Goal: Task Accomplishment & Management: Use online tool/utility

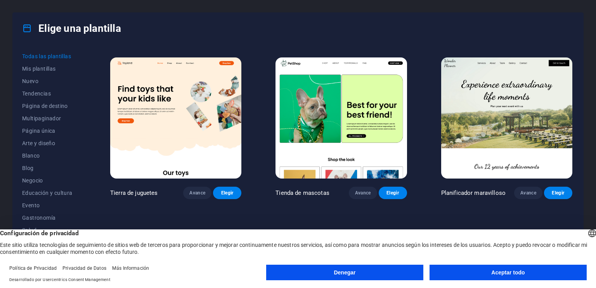
scroll to position [517, 0]
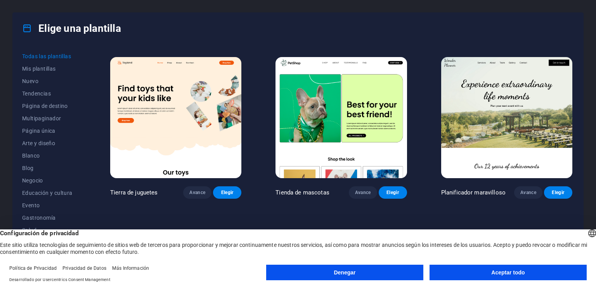
click at [337, 131] on img at bounding box center [341, 117] width 131 height 121
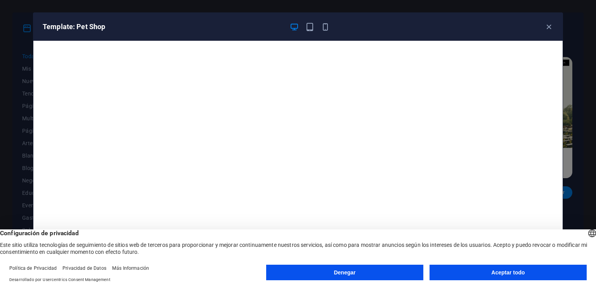
scroll to position [2, 0]
click at [545, 25] on icon "button" at bounding box center [549, 27] width 9 height 9
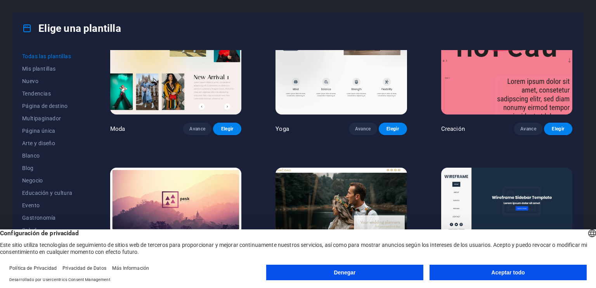
scroll to position [3201, 0]
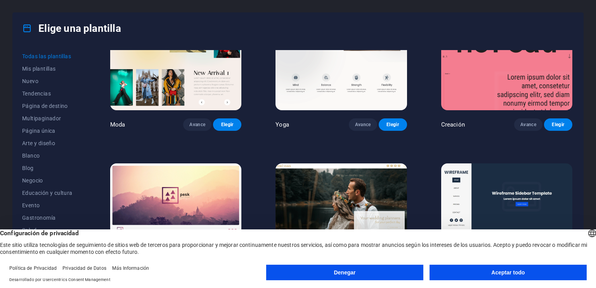
click at [475, 266] on button "Aceptar todo" at bounding box center [508, 273] width 157 height 16
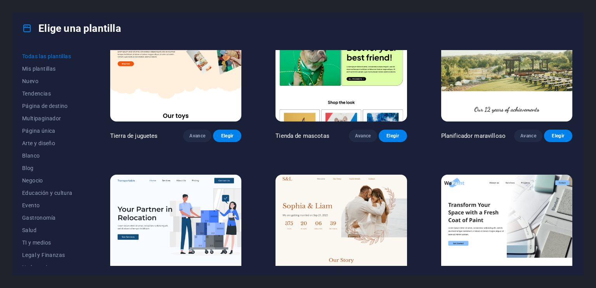
scroll to position [555, 0]
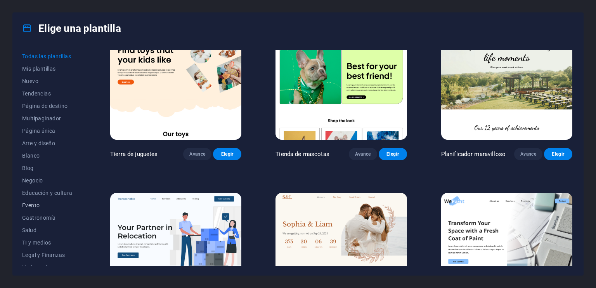
click at [32, 205] on font "Evento" at bounding box center [30, 205] width 17 height 6
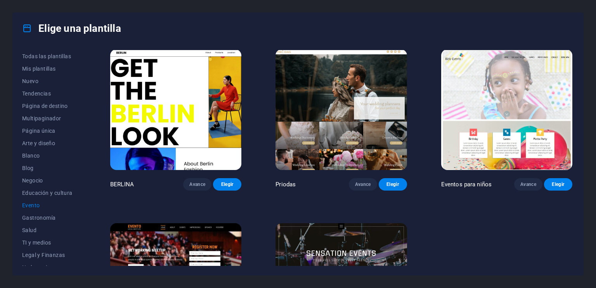
scroll to position [170, 0]
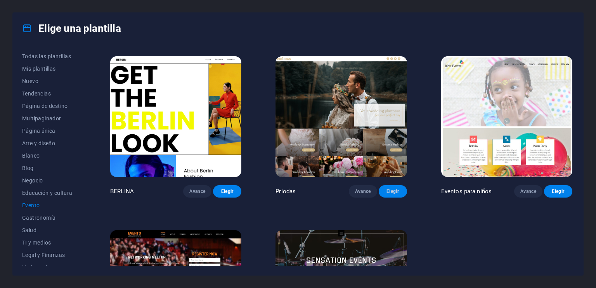
click at [391, 189] on font "Elegir" at bounding box center [393, 191] width 12 height 5
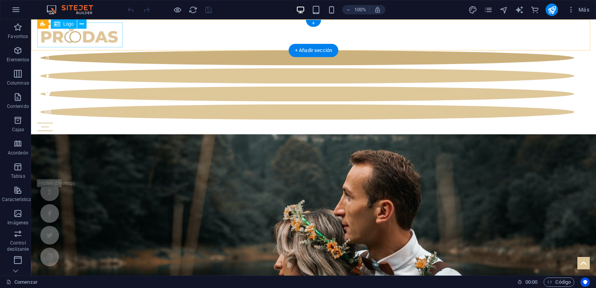
click at [88, 40] on div at bounding box center [313, 35] width 553 height 25
select select "px"
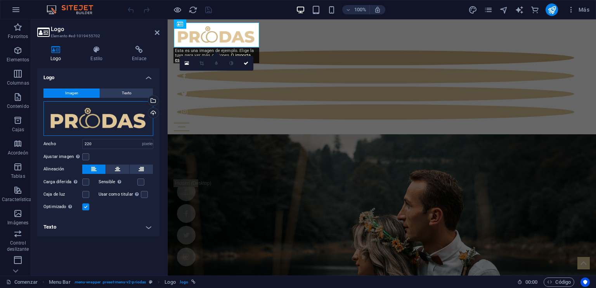
click at [140, 122] on div "Arrastre los archivos aquí, haga clic para elegir archivos o seleccione archivo…" at bounding box center [98, 118] width 110 height 35
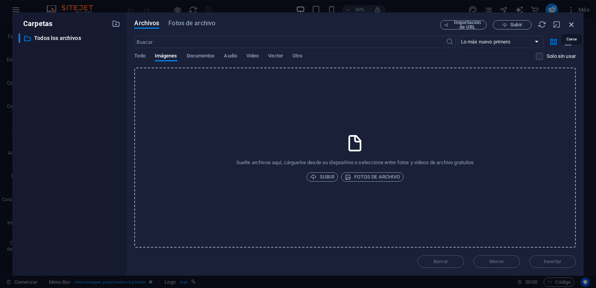
click at [571, 26] on icon "button" at bounding box center [571, 24] width 9 height 9
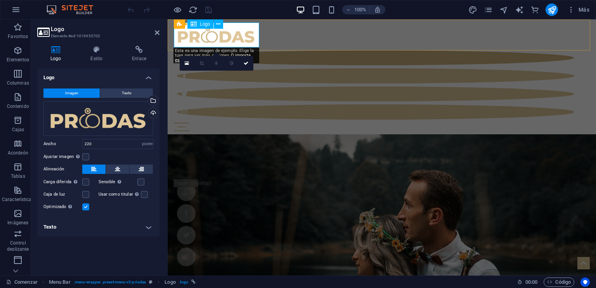
click at [237, 42] on div at bounding box center [382, 35] width 416 height 25
click at [200, 26] on font "Logo" at bounding box center [205, 23] width 10 height 5
click at [229, 43] on div at bounding box center [382, 35] width 416 height 25
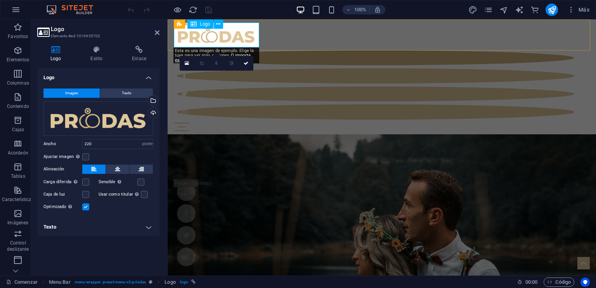
click at [229, 43] on div at bounding box center [382, 35] width 416 height 25
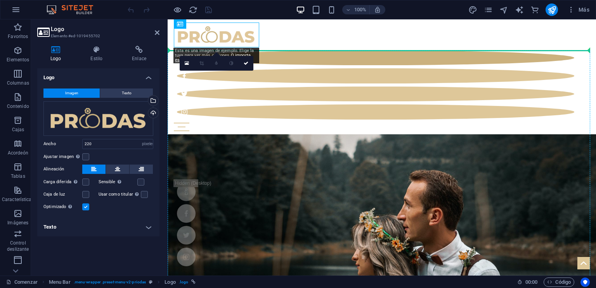
drag, startPoint x: 229, startPoint y: 43, endPoint x: 140, endPoint y: 116, distance: 115.6
click at [140, 116] on div "Arrastre los archivos aquí, haga clic para elegir archivos o seleccione archivo…" at bounding box center [98, 118] width 110 height 35
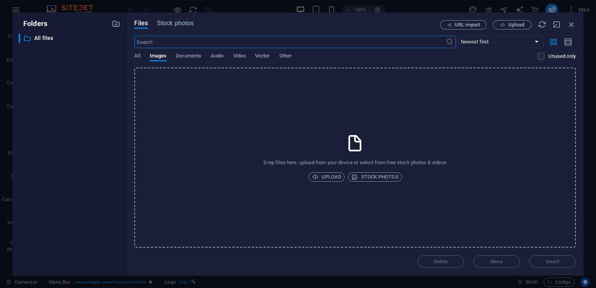
click at [140, 116] on body "Individual Comenzar Favoritos Elementos Columnas Contenido Cajas Acordeón Tabla…" at bounding box center [298, 144] width 596 height 288
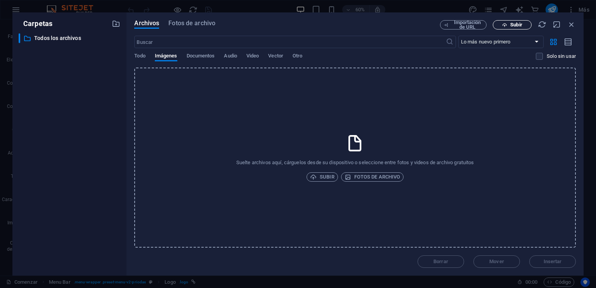
click at [507, 25] on icon "button" at bounding box center [504, 25] width 5 height 5
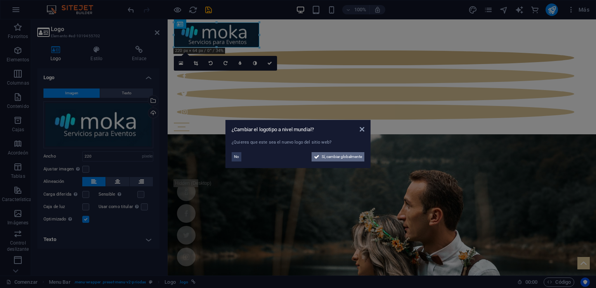
click at [328, 156] on font "Sí, cambiar globalmente" at bounding box center [342, 156] width 40 height 4
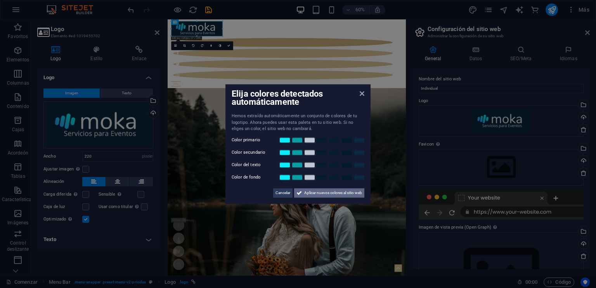
click at [305, 191] on font "Aplicar nuevos colores al sitio web" at bounding box center [333, 193] width 58 height 4
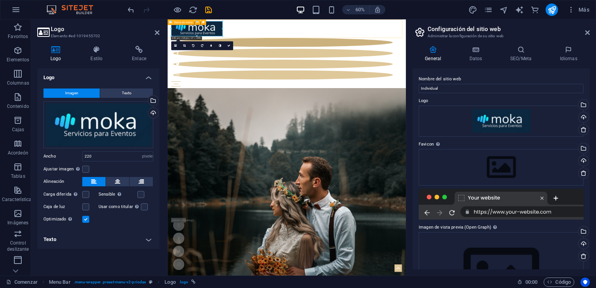
click at [378, 43] on div "Comenzar Blog Papelería de boda Moda para novias y novios Florista Decoraciones…" at bounding box center [366, 76] width 397 height 115
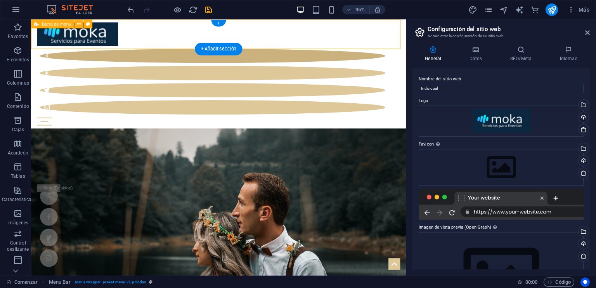
click at [271, 39] on div "Comenzar Blog Papelería de boda Moda para novias y novios Florista Decoraciones…" at bounding box center [228, 76] width 395 height 115
click at [374, 104] on figure at bounding box center [222, 111] width 364 height 15
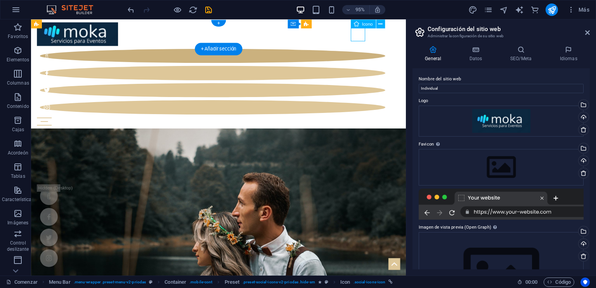
click at [374, 104] on figure at bounding box center [222, 111] width 364 height 15
click at [357, 87] on figure at bounding box center [222, 94] width 364 height 15
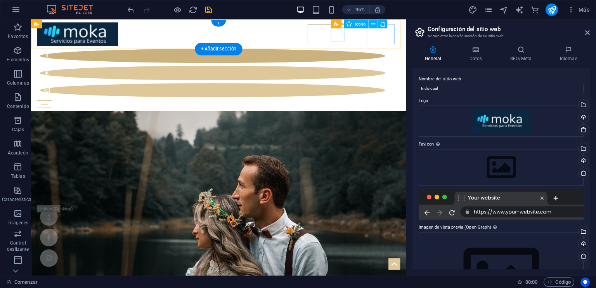
click at [357, 68] on figure at bounding box center [222, 75] width 364 height 15
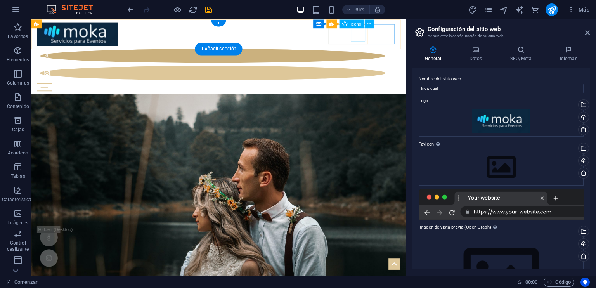
click at [371, 68] on figure at bounding box center [222, 75] width 364 height 15
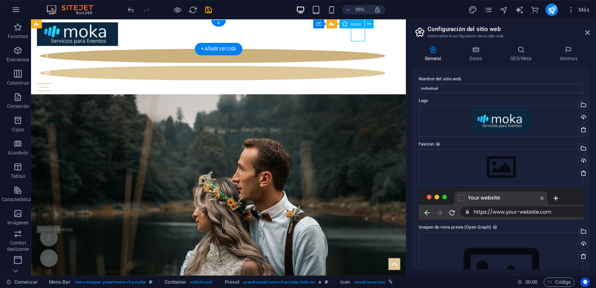
click at [371, 68] on figure at bounding box center [222, 75] width 364 height 15
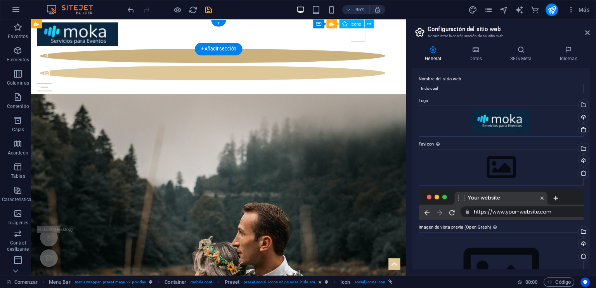
select select "xMidYMid"
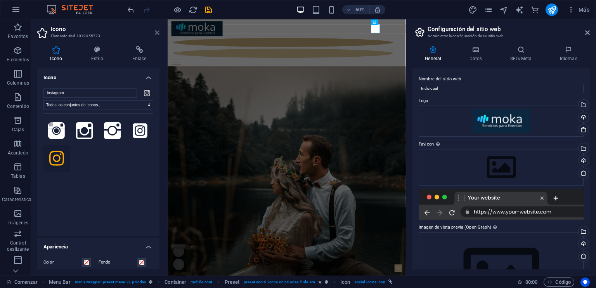
click at [157, 35] on icon at bounding box center [157, 32] width 5 height 6
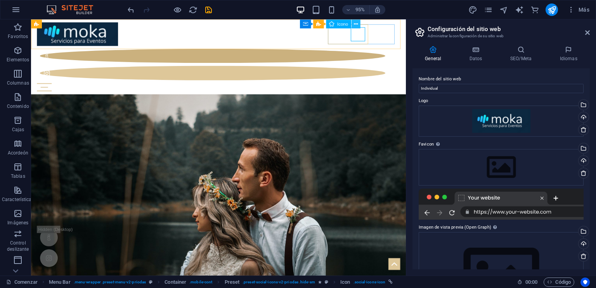
click at [354, 24] on icon at bounding box center [356, 24] width 4 height 8
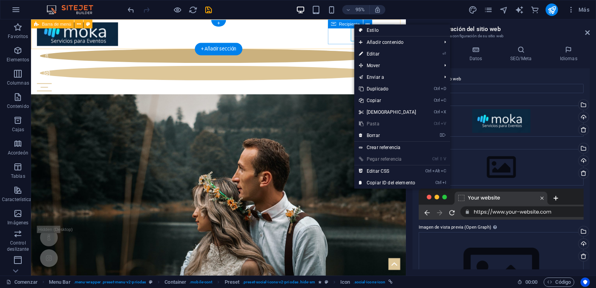
click at [308, 30] on div "Comenzar Blog Papelería de boda Moda para novias y novios Florista Decoraciones…" at bounding box center [228, 58] width 395 height 79
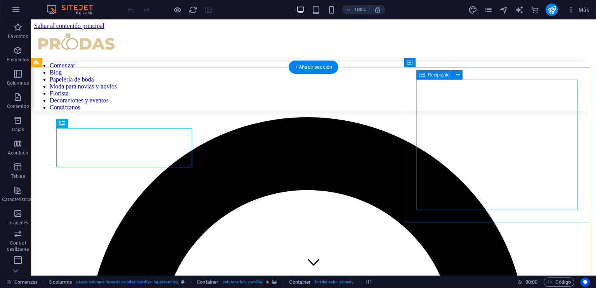
scroll to position [222, 0]
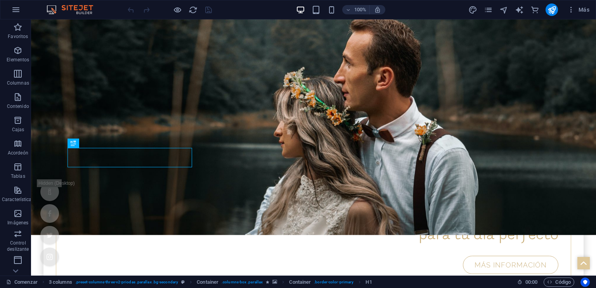
click at [130, 10] on div at bounding box center [169, 9] width 87 height 12
click at [17, 12] on icon "button" at bounding box center [15, 9] width 9 height 9
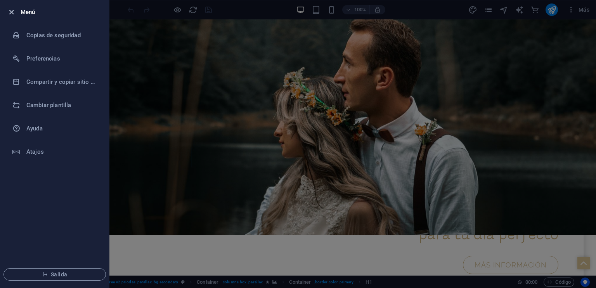
click at [10, 12] on icon "button" at bounding box center [11, 12] width 9 height 9
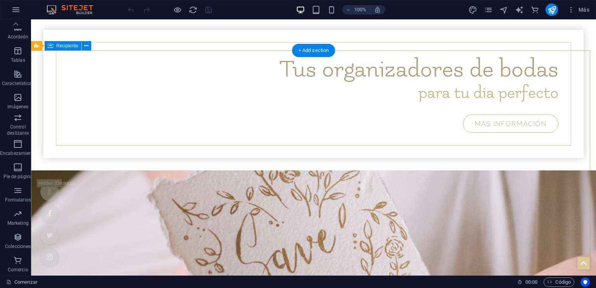
scroll to position [0, 0]
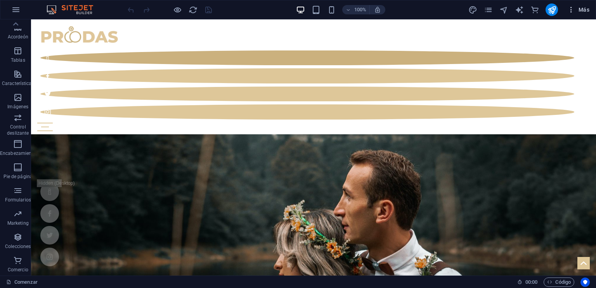
click at [587, 9] on font "Más" at bounding box center [584, 10] width 11 height 6
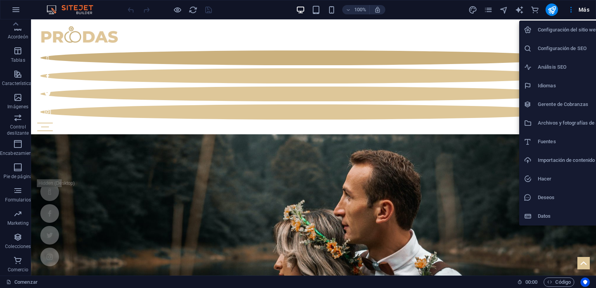
click at [16, 9] on div at bounding box center [298, 144] width 596 height 288
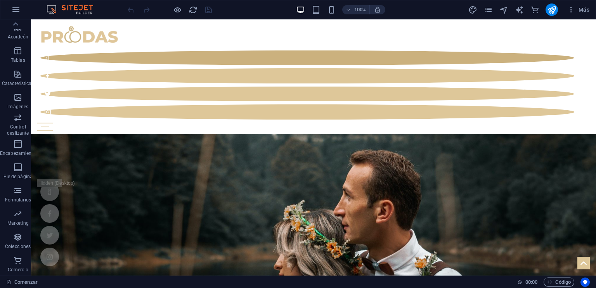
click at [16, 9] on icon "button" at bounding box center [15, 9] width 9 height 9
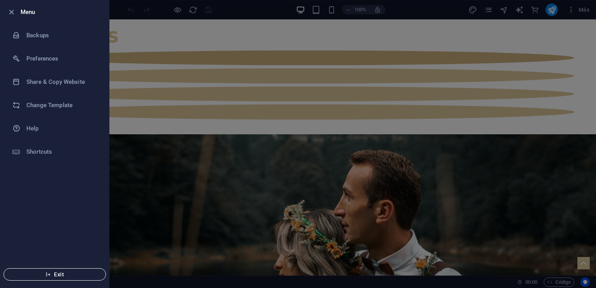
click at [73, 271] on span "Exit" at bounding box center [54, 274] width 89 height 6
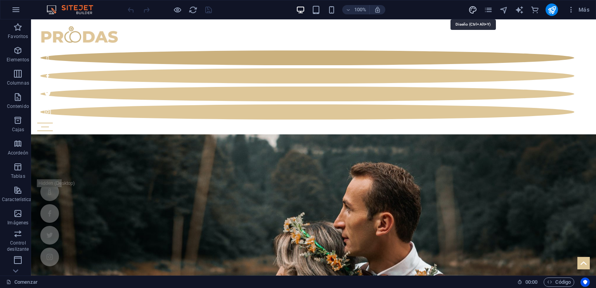
click at [475, 9] on icon "diseño" at bounding box center [472, 9] width 9 height 9
select select "px"
select select "300"
select select "px"
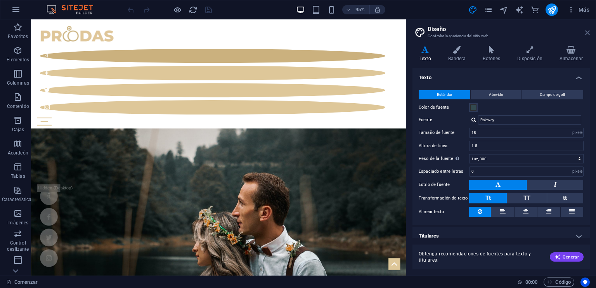
click at [587, 31] on icon at bounding box center [587, 32] width 5 height 6
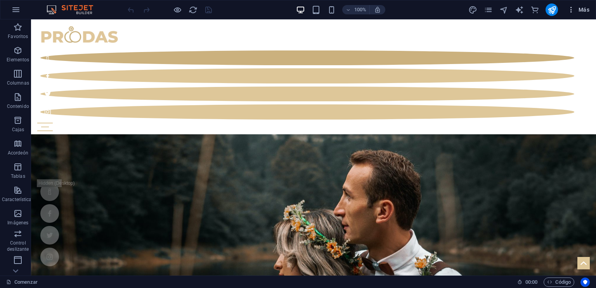
click at [581, 10] on font "Más" at bounding box center [584, 10] width 11 height 6
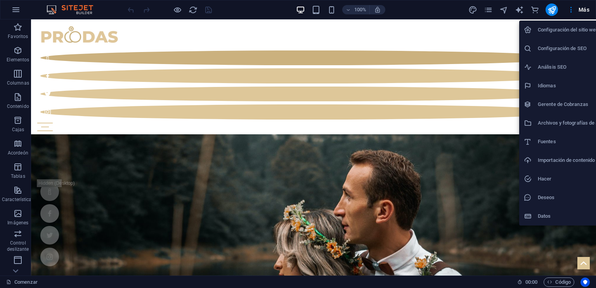
click at [221, 12] on div at bounding box center [298, 144] width 596 height 288
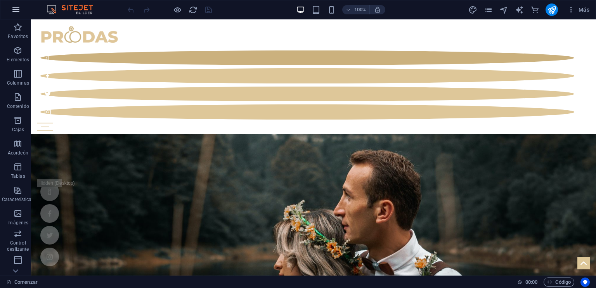
click at [17, 11] on icon "button" at bounding box center [15, 9] width 9 height 9
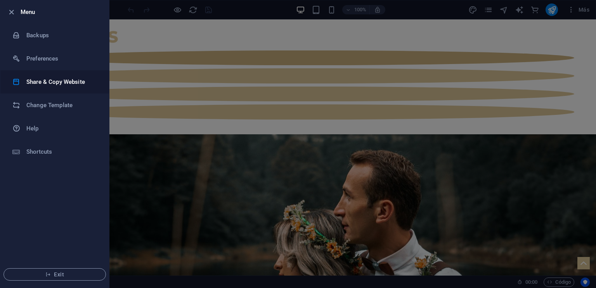
click at [49, 80] on h6 "Share & Copy Website" at bounding box center [62, 81] width 72 height 9
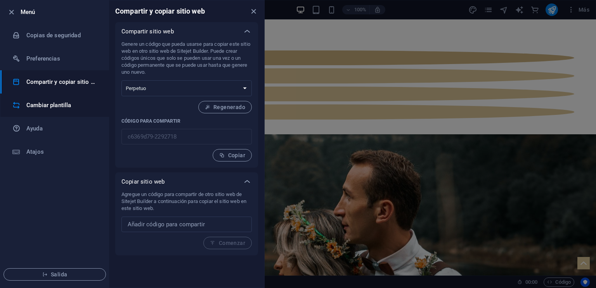
click at [52, 104] on font "Cambiar plantilla" at bounding box center [48, 105] width 45 height 7
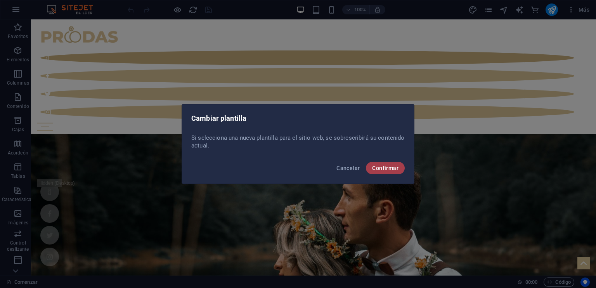
click at [387, 169] on font "Confirmar" at bounding box center [385, 168] width 26 height 6
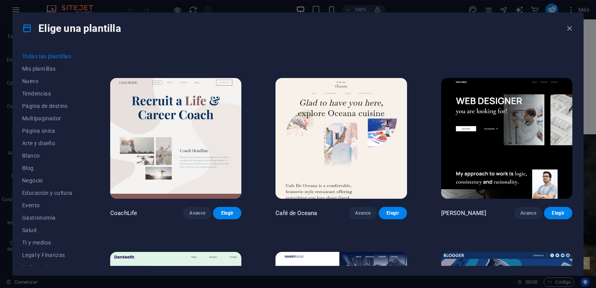
scroll to position [2590, 0]
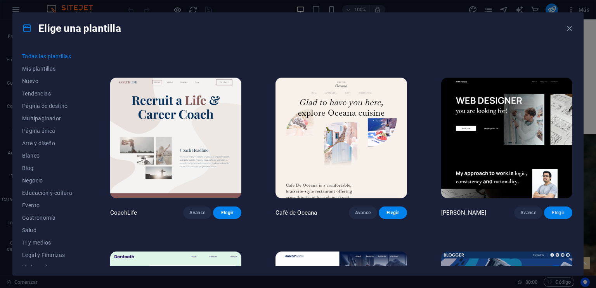
click at [557, 210] on font "Elegir" at bounding box center [558, 212] width 12 height 5
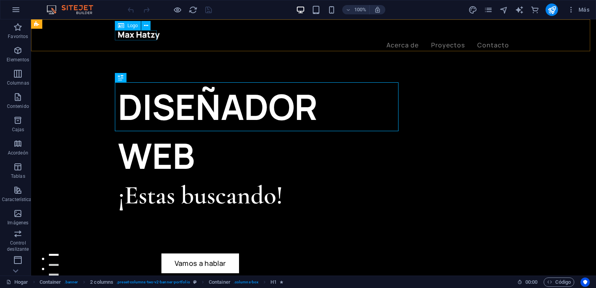
click at [139, 33] on div at bounding box center [313, 35] width 391 height 10
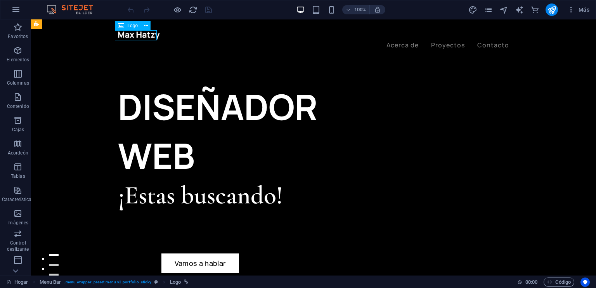
click at [139, 33] on div at bounding box center [313, 35] width 391 height 10
select select "px"
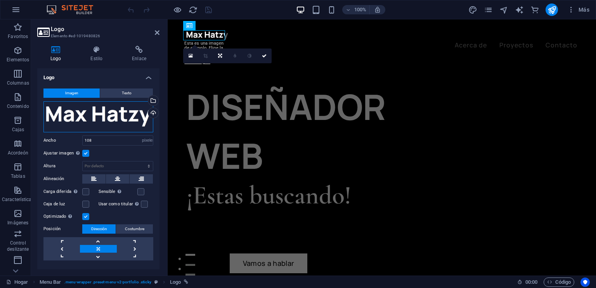
click at [122, 113] on div "Arrastre los archivos aquí, haga clic para elegir archivos o seleccione archivo…" at bounding box center [98, 116] width 110 height 31
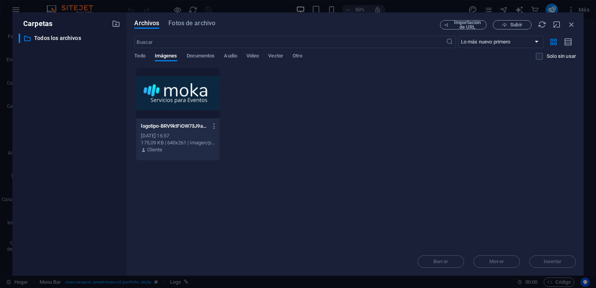
click at [174, 94] on div at bounding box center [177, 93] width 83 height 50
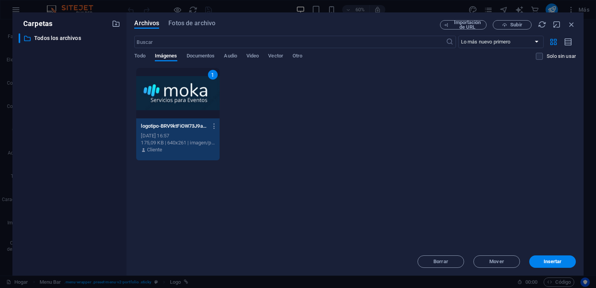
click at [174, 94] on div "1" at bounding box center [177, 93] width 83 height 50
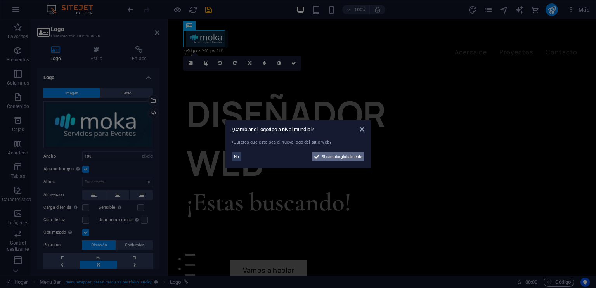
click at [324, 154] on font "Sí, cambiar globalmente" at bounding box center [342, 156] width 40 height 4
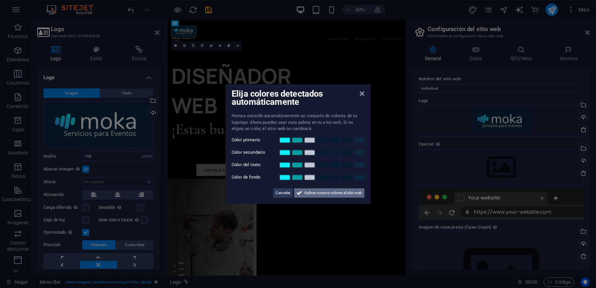
click at [326, 193] on font "Aplicar nuevos colores al sitio web" at bounding box center [333, 193] width 58 height 4
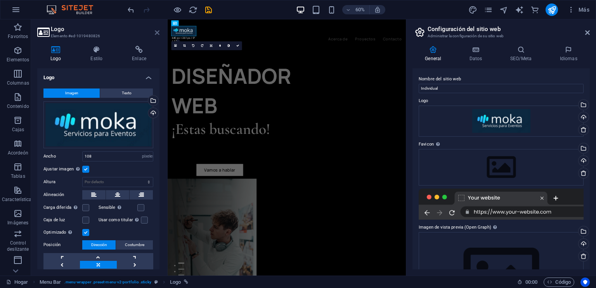
click at [159, 32] on icon at bounding box center [157, 32] width 5 height 6
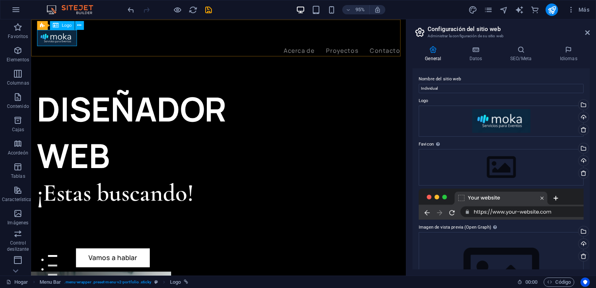
click at [72, 42] on div at bounding box center [228, 38] width 382 height 17
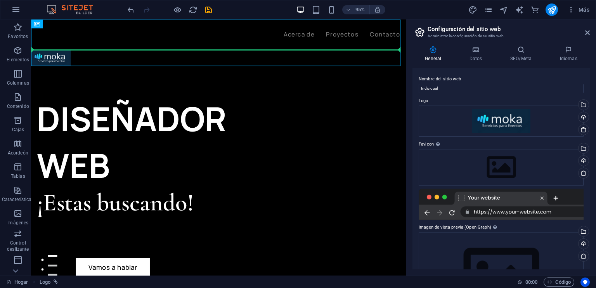
drag, startPoint x: 64, startPoint y: 59, endPoint x: 62, endPoint y: 42, distance: 16.8
drag, startPoint x: 62, startPoint y: 56, endPoint x: 61, endPoint y: 39, distance: 16.3
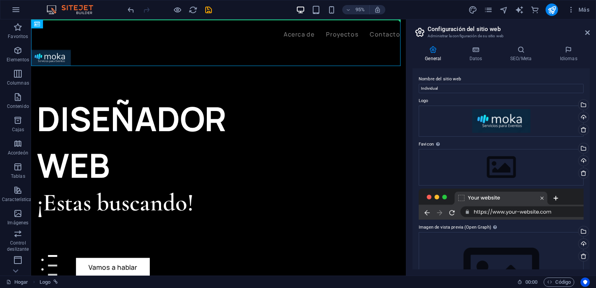
drag, startPoint x: 61, startPoint y: 57, endPoint x: 62, endPoint y: 30, distance: 27.6
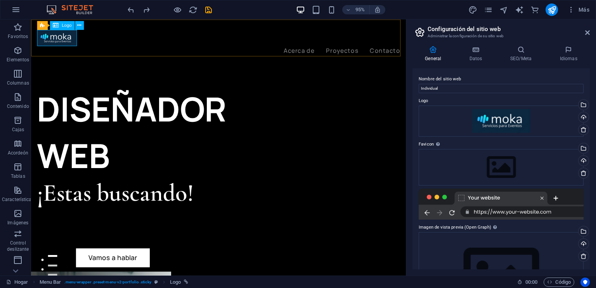
click at [73, 38] on div at bounding box center [228, 38] width 382 height 17
select select "px"
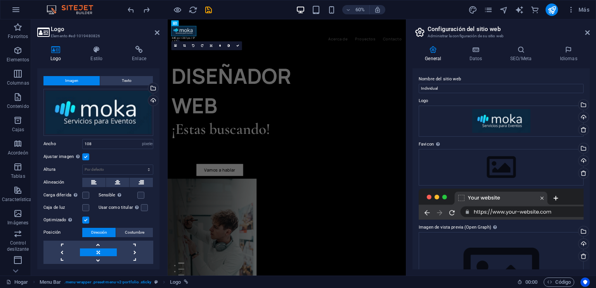
scroll to position [30, 0]
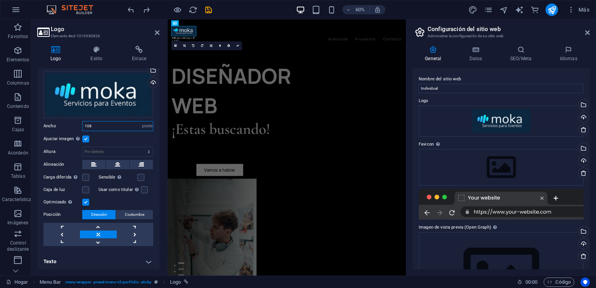
click at [95, 127] on input "108" at bounding box center [118, 125] width 70 height 9
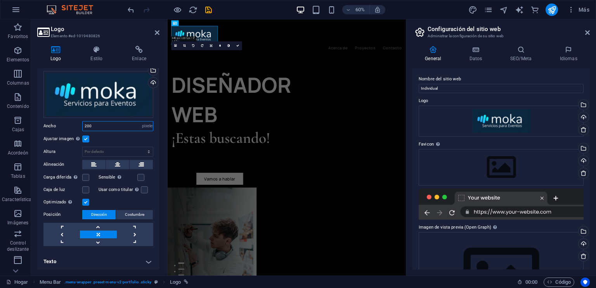
type input "200"
click at [98, 135] on div "Ajustar imagen Ajustar automáticamente la imagen a un ancho y alto fijos" at bounding box center [98, 138] width 110 height 9
click at [161, 34] on aside "Logo Elemento #ed-1019480826 Logo Estilo Enlace Logo Imagen Texto Arrastre los …" at bounding box center [99, 147] width 137 height 256
click at [155, 32] on icon at bounding box center [157, 32] width 5 height 6
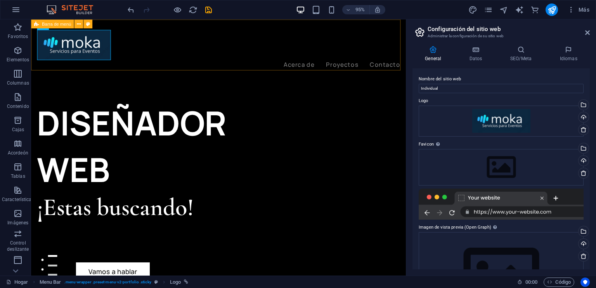
click at [173, 59] on div "Acerca de Proyectos Contacto Menú" at bounding box center [228, 50] width 395 height 63
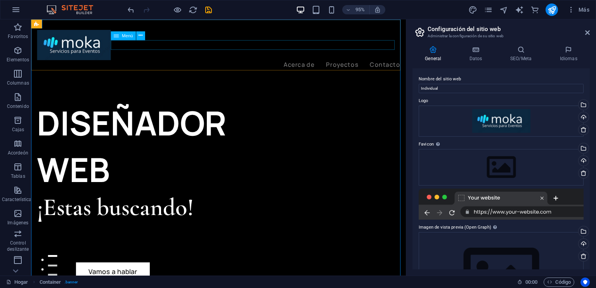
click at [397, 62] on nav "Acerca de Proyectos Contacto" at bounding box center [228, 67] width 382 height 10
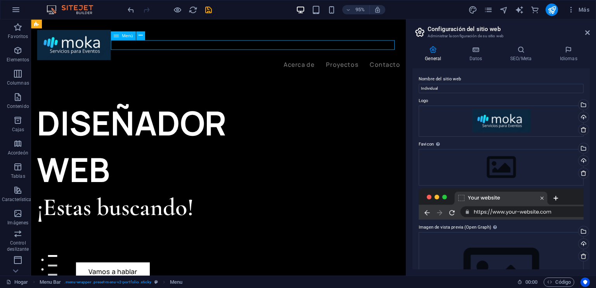
click at [397, 62] on nav "Acerca de Proyectos Contacto" at bounding box center [228, 67] width 382 height 10
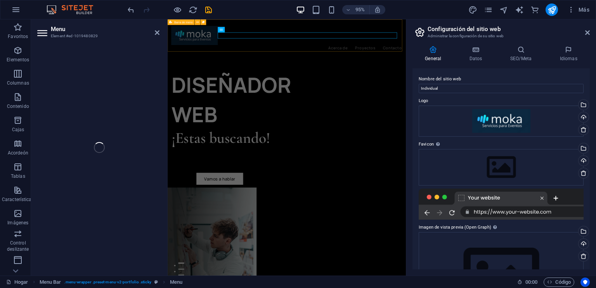
select select "1"
select select
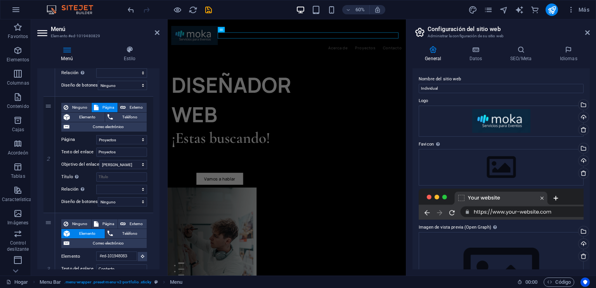
scroll to position [0, 0]
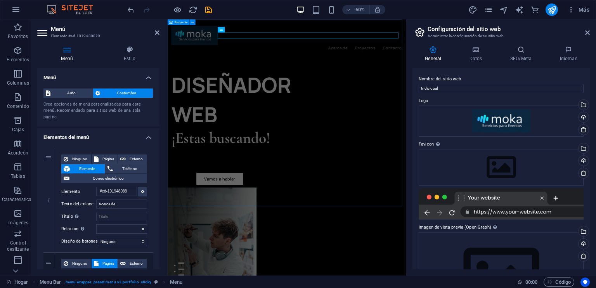
click at [379, 55] on div "Acerca de Proyectos Contacto Menú" at bounding box center [366, 50] width 397 height 63
select select "header"
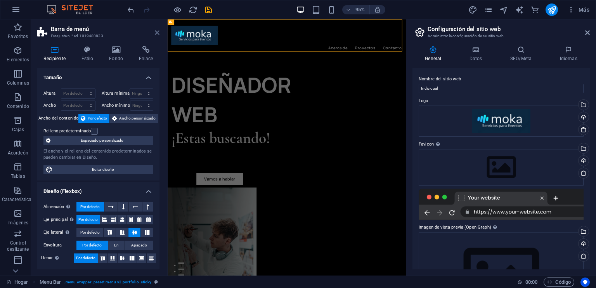
click at [155, 32] on icon at bounding box center [157, 32] width 5 height 6
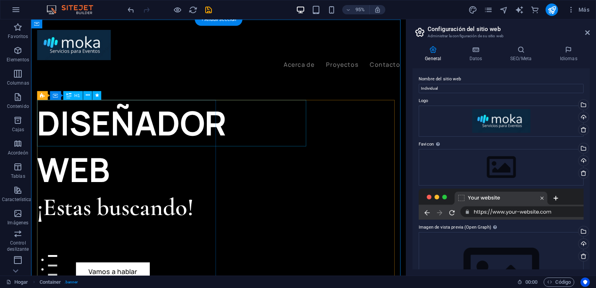
click at [229, 123] on div "DISEÑADOR WEB" at bounding box center [132, 153] width 191 height 98
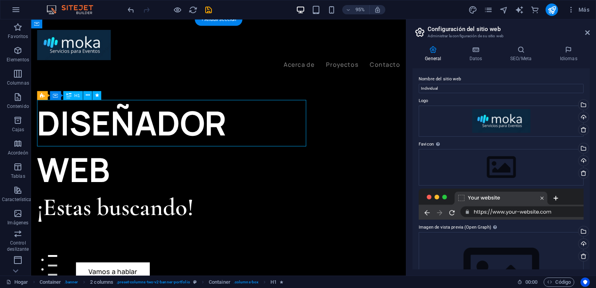
click at [229, 123] on div "DISEÑADOR WEB" at bounding box center [132, 153] width 191 height 98
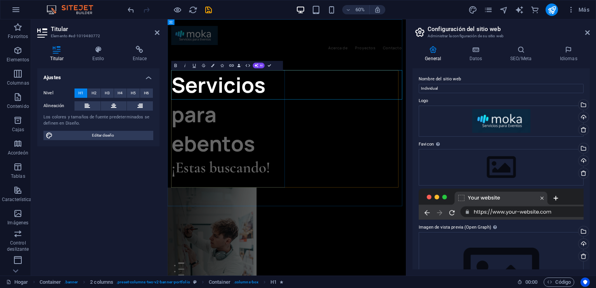
scroll to position [0, 7]
click at [331, 137] on font "Servicios para ebentos" at bounding box center [252, 177] width 157 height 146
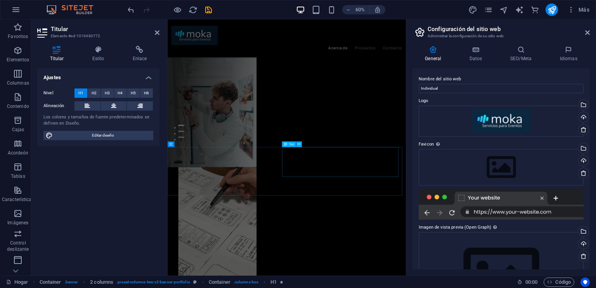
scroll to position [318, 0]
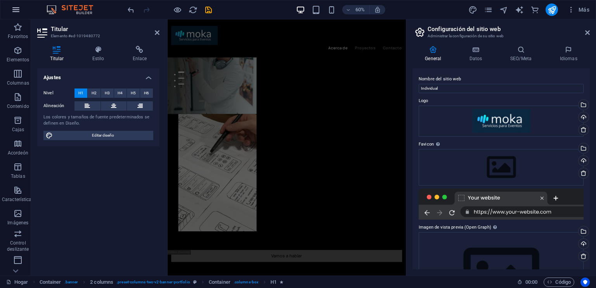
click at [16, 11] on icon "button" at bounding box center [15, 9] width 9 height 9
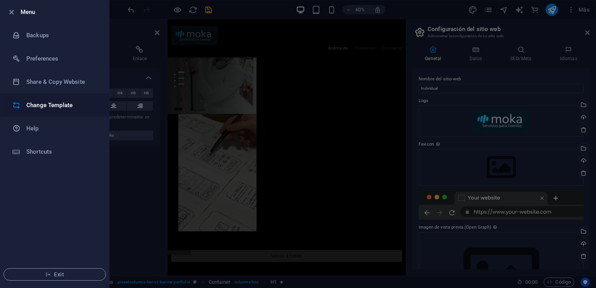
click at [44, 109] on h6 "Change Template" at bounding box center [62, 105] width 72 height 9
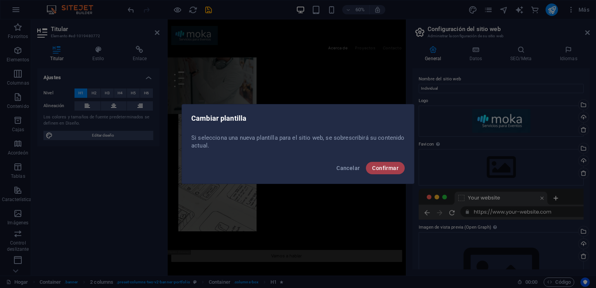
click at [379, 169] on font "Confirmar" at bounding box center [385, 168] width 26 height 6
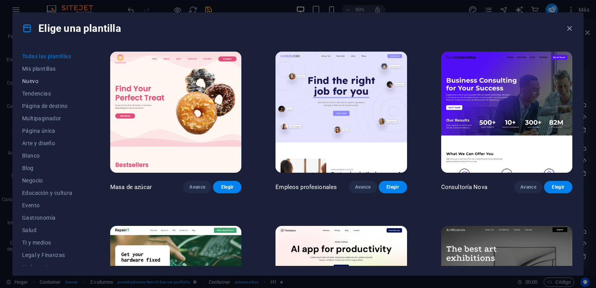
click at [34, 79] on font "Nuevo" at bounding box center [30, 81] width 16 height 6
click at [40, 92] on font "Tendencias" at bounding box center [36, 93] width 29 height 6
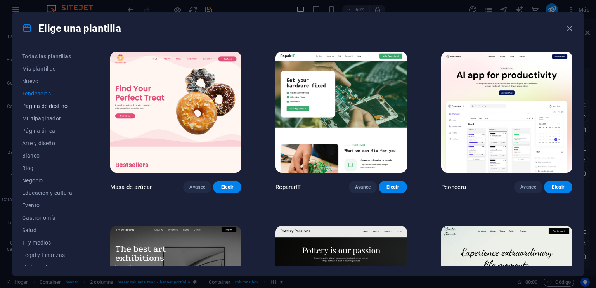
click at [49, 104] on font "Página de destino" at bounding box center [45, 106] width 46 height 6
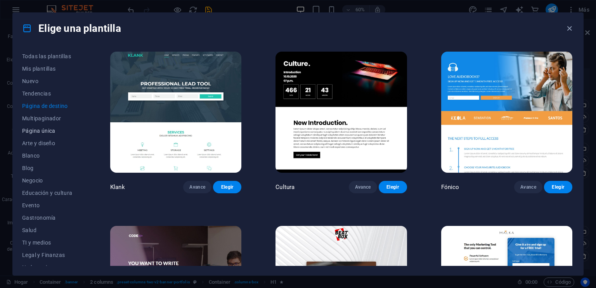
click at [51, 129] on font "Página única" at bounding box center [38, 131] width 33 height 6
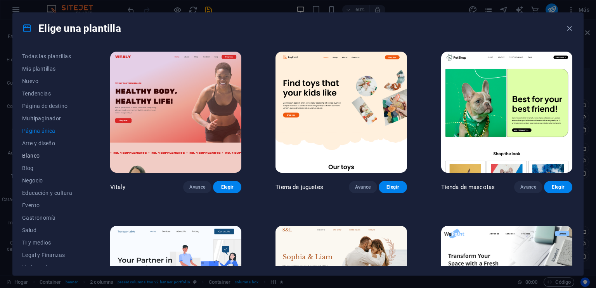
click at [47, 156] on span "Blanco" at bounding box center [49, 156] width 54 height 6
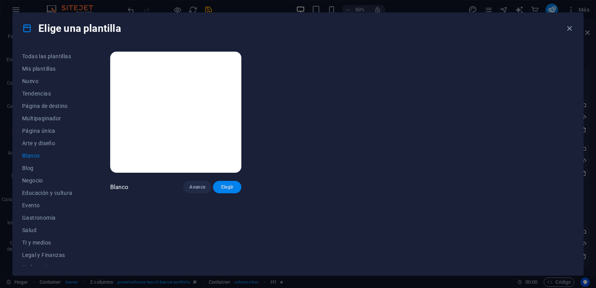
click at [231, 184] on font "Elegir" at bounding box center [227, 186] width 12 height 5
checkbox input "false"
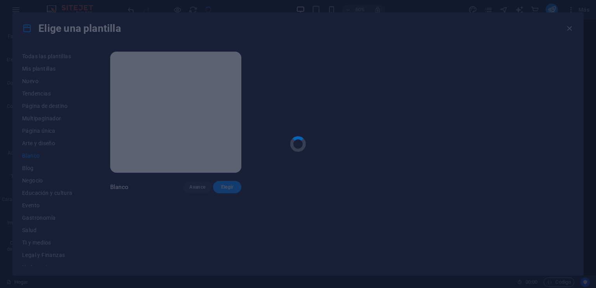
scroll to position [0, 0]
click at [231, 184] on div at bounding box center [298, 144] width 596 height 288
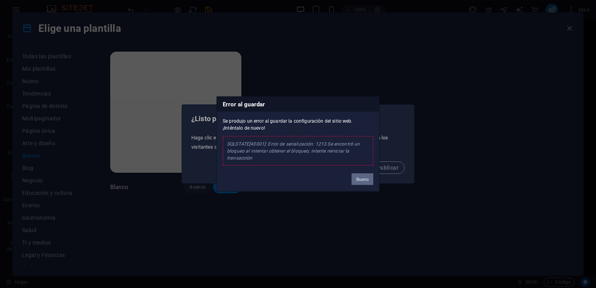
click at [368, 184] on div "Bueno" at bounding box center [362, 176] width 33 height 20
click at [368, 182] on button "Bueno" at bounding box center [363, 179] width 22 height 12
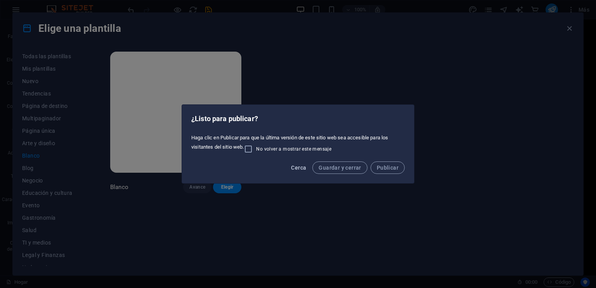
click at [300, 168] on font "Cerca" at bounding box center [298, 168] width 15 height 6
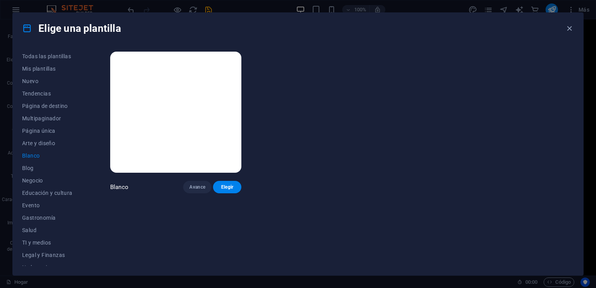
click at [202, 141] on img at bounding box center [175, 112] width 131 height 121
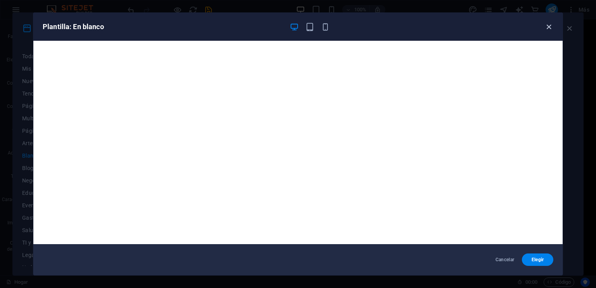
click at [551, 24] on icon "button" at bounding box center [549, 27] width 9 height 9
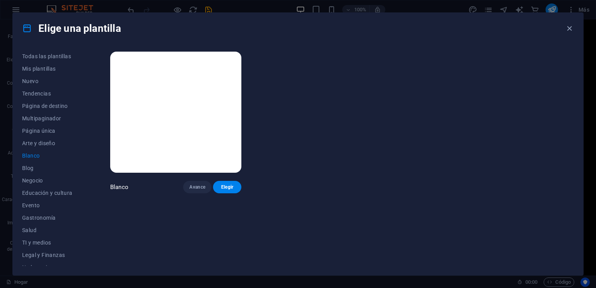
drag, startPoint x: 84, startPoint y: 124, endPoint x: 85, endPoint y: 145, distance: 21.0
click at [85, 145] on div "Todas las plantillas Mis plantillas Nuevo Tendencias Página de destino Multipag…" at bounding box center [53, 158] width 63 height 216
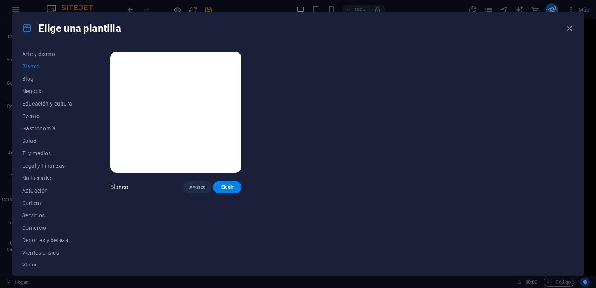
scroll to position [107, 0]
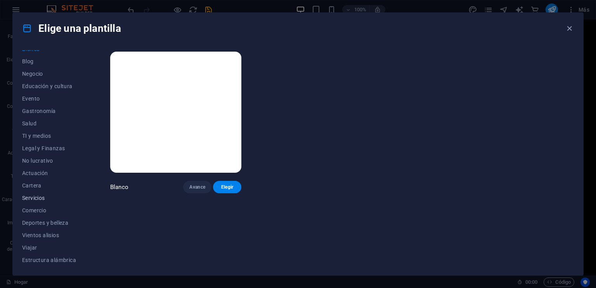
click at [48, 196] on span "Servicios" at bounding box center [49, 198] width 54 height 6
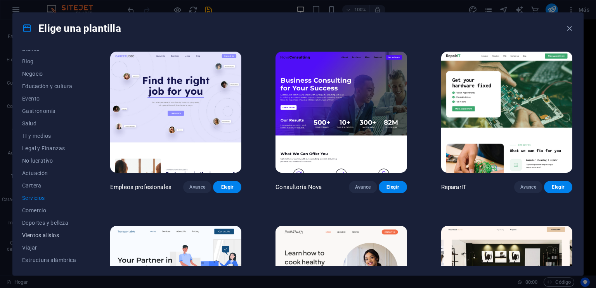
click at [59, 232] on font "Vientos alisios" at bounding box center [40, 235] width 37 height 6
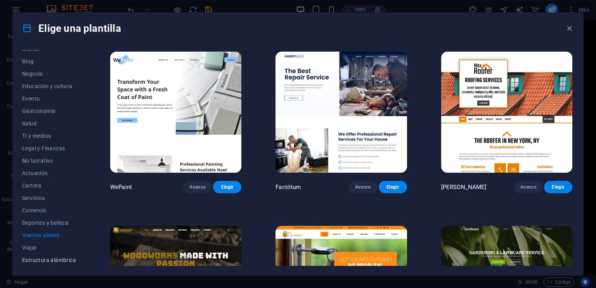
click at [45, 257] on font "Estructura alámbrica" at bounding box center [49, 260] width 54 height 6
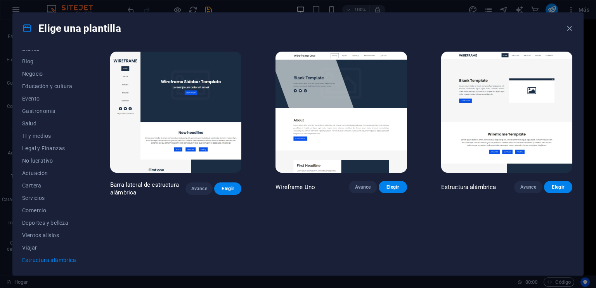
click at [351, 87] on img at bounding box center [341, 112] width 131 height 121
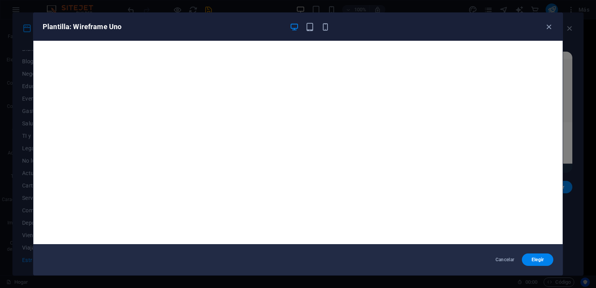
click at [97, 25] on font "Plantilla: Wireframe Uno" at bounding box center [82, 27] width 79 height 8
click at [533, 260] on font "Elegir" at bounding box center [538, 259] width 12 height 5
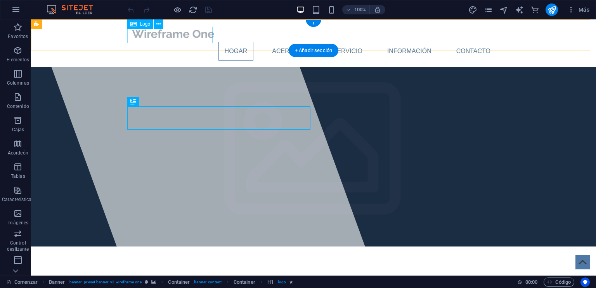
click at [152, 32] on div at bounding box center [313, 34] width 366 height 16
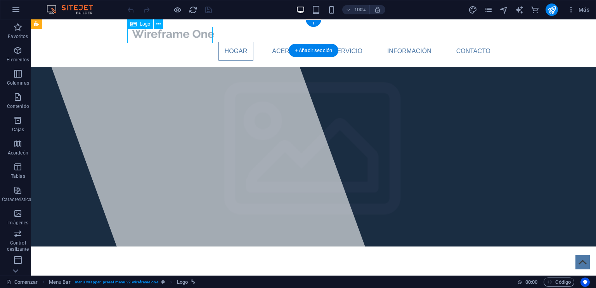
click at [152, 32] on div at bounding box center [313, 34] width 366 height 16
select select "px"
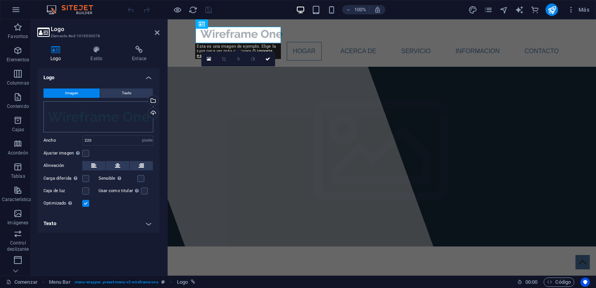
click at [95, 116] on div "Arrastre los archivos aquí, [PERSON_NAME] clic para elegir archivos o seleccion…" at bounding box center [98, 116] width 110 height 31
click at [95, 116] on div "Arrastre los archivos aquí, haga clic para elegir archivos o seleccione archivo…" at bounding box center [98, 116] width 110 height 31
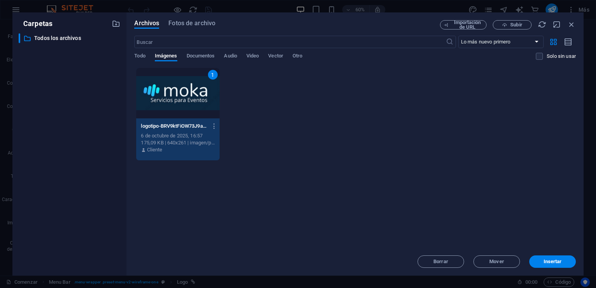
click at [182, 95] on div "1" at bounding box center [177, 93] width 83 height 50
click at [196, 97] on div "1" at bounding box center [177, 93] width 83 height 50
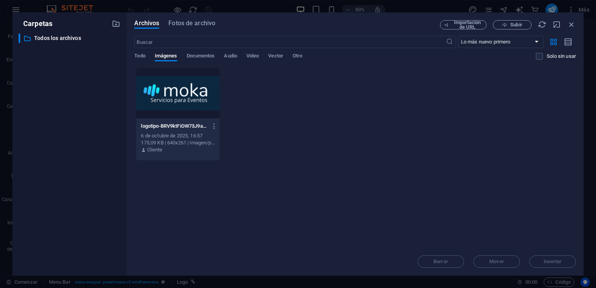
click at [196, 97] on div at bounding box center [177, 93] width 83 height 50
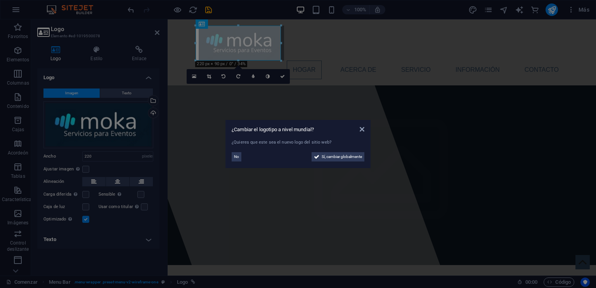
click at [306, 59] on aside "¿Cambiar el logotipo a nivel mundial? ¿Quieres que este sea el nuevo logo del s…" at bounding box center [298, 144] width 596 height 288
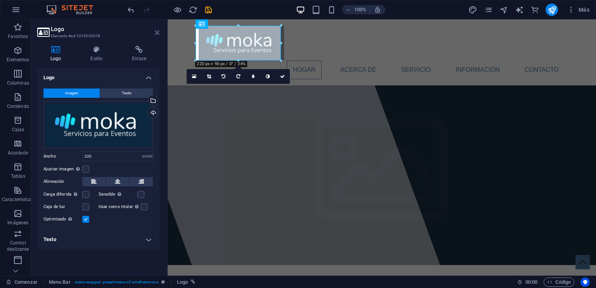
click at [159, 33] on icon at bounding box center [157, 32] width 5 height 6
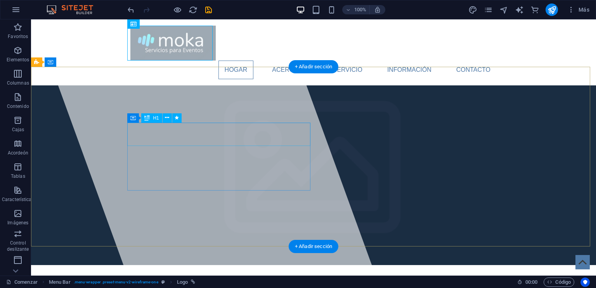
drag, startPoint x: 197, startPoint y: 133, endPoint x: 127, endPoint y: 132, distance: 69.5
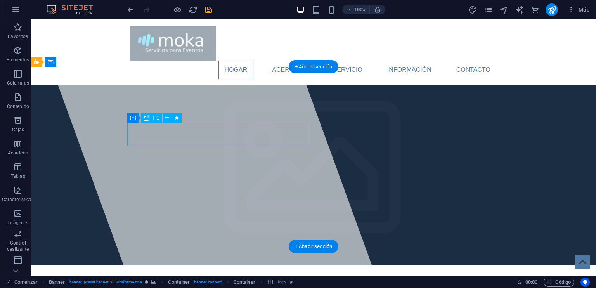
drag, startPoint x: 199, startPoint y: 133, endPoint x: 127, endPoint y: 133, distance: 71.8
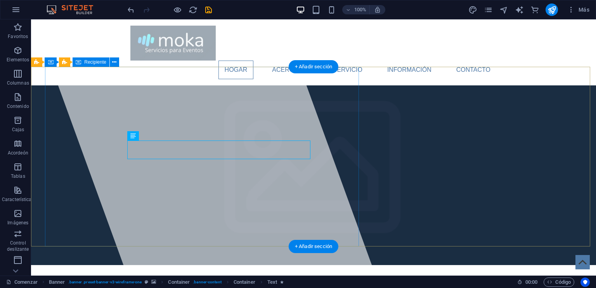
click at [149, 127] on div at bounding box center [205, 147] width 342 height 256
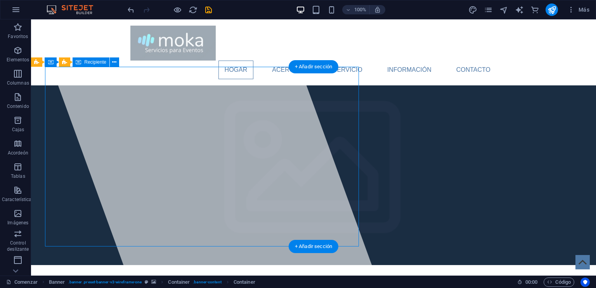
click at [149, 127] on div at bounding box center [205, 147] width 342 height 256
select select "%"
select select "px"
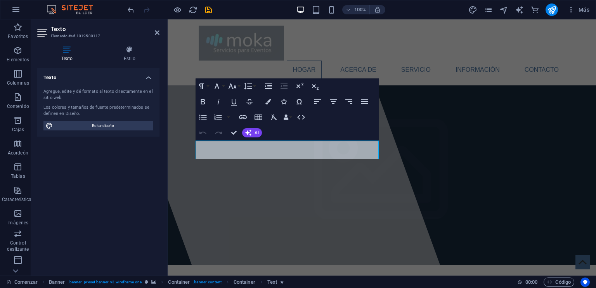
click at [101, 86] on div "Agregue, [PERSON_NAME] al texto directamente en el sitio web. Los colores y tam…" at bounding box center [98, 109] width 122 height 54
click at [96, 92] on font "Agregue, edite y dé formato al texto directamente en el sitio web." at bounding box center [97, 95] width 109 height 12
click at [82, 92] on font "Agregue, edite y dé formato al texto directamente en el sitio web." at bounding box center [97, 95] width 109 height 12
drag, startPoint x: 236, startPoint y: 144, endPoint x: 219, endPoint y: 144, distance: 16.7
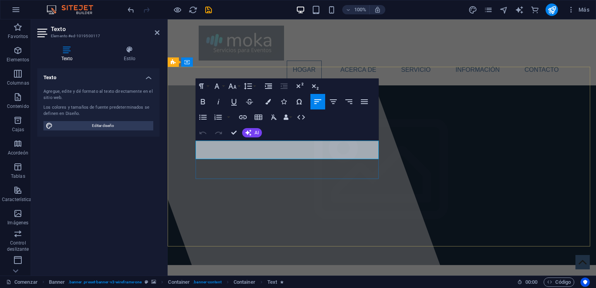
drag, startPoint x: 337, startPoint y: 155, endPoint x: 196, endPoint y: 146, distance: 140.8
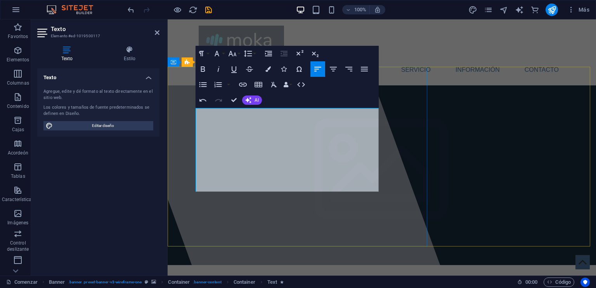
click at [281, 217] on div at bounding box center [273, 147] width 342 height 256
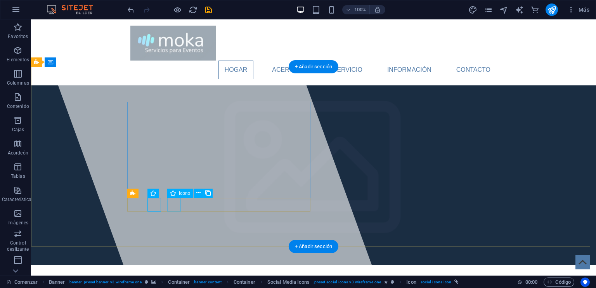
select select "xMidYMid"
select select "px"
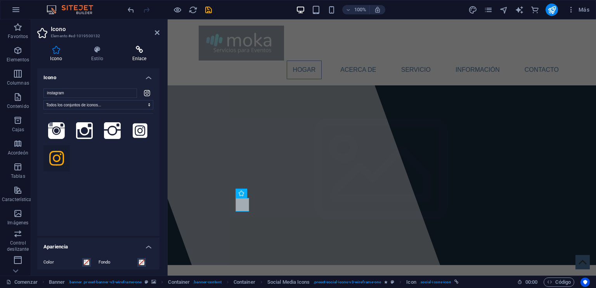
click at [137, 55] on h4 "Enlace" at bounding box center [139, 54] width 40 height 16
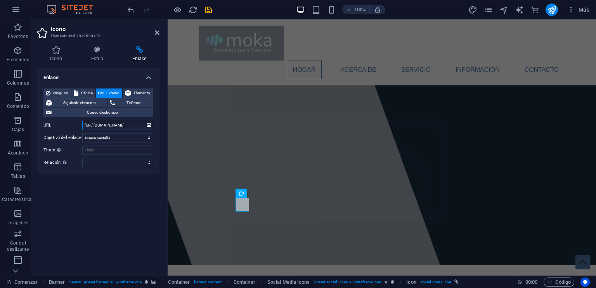
drag, startPoint x: 137, startPoint y: 122, endPoint x: 80, endPoint y: 127, distance: 56.4
click at [80, 127] on div "URL [URL][DOMAIN_NAME]" at bounding box center [98, 125] width 110 height 9
type input "[DOMAIN_NAME][URL]"
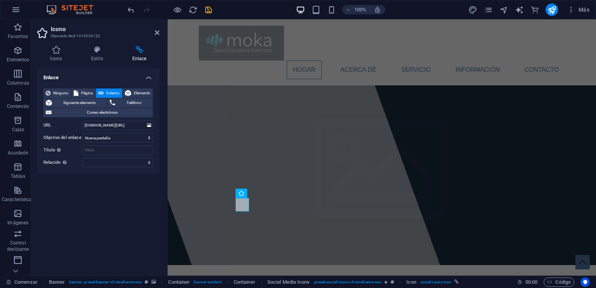
click at [83, 186] on div "Enlace Ninguno Página Externo Elemento Siguiente elemento Teléfono Correo elect…" at bounding box center [98, 168] width 122 height 201
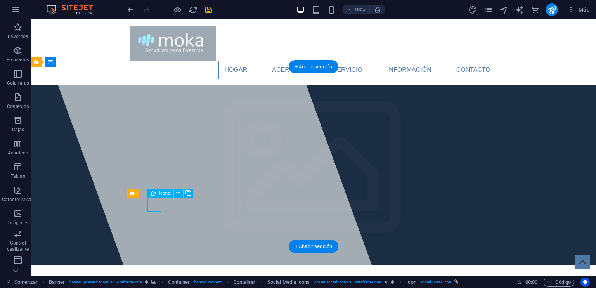
select select "xMidYMid"
select select "px"
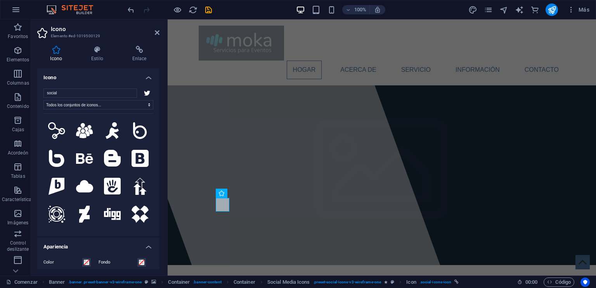
drag, startPoint x: 150, startPoint y: 119, endPoint x: 156, endPoint y: 143, distance: 24.9
click at [156, 143] on div "social Todos los conjuntos de iconos... IcoFont Ionicones Marcas FontAwesome Fo…" at bounding box center [98, 159] width 122 height 154
click at [81, 94] on input "social" at bounding box center [90, 92] width 94 height 9
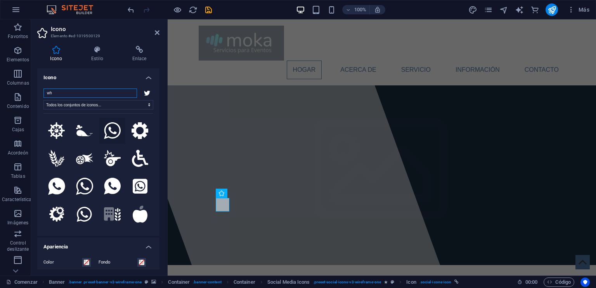
type input "wh"
click at [109, 133] on icon at bounding box center [112, 130] width 17 height 17
click at [135, 54] on h4 "Enlace" at bounding box center [139, 54] width 40 height 16
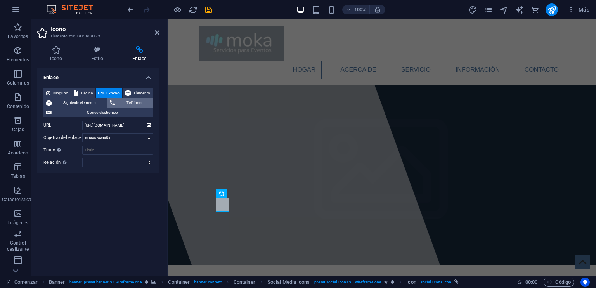
click at [134, 101] on font "Teléfono" at bounding box center [134, 103] width 15 height 4
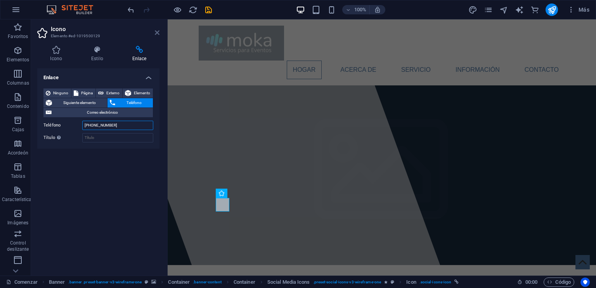
type input "[PHONE_NUMBER]"
click at [156, 33] on icon at bounding box center [157, 32] width 5 height 6
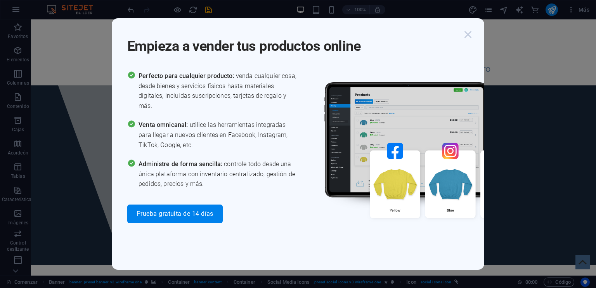
click at [469, 34] on icon "button" at bounding box center [468, 35] width 14 height 14
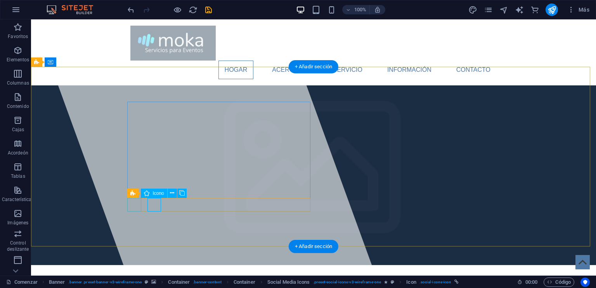
select select "xMidYMid"
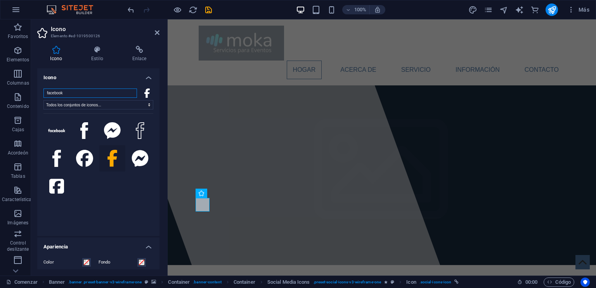
click at [77, 94] on input "facebook" at bounding box center [90, 92] width 94 height 9
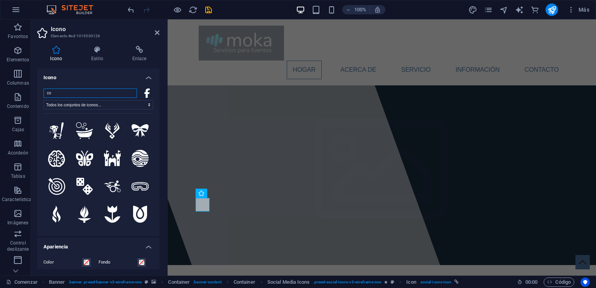
type input "c"
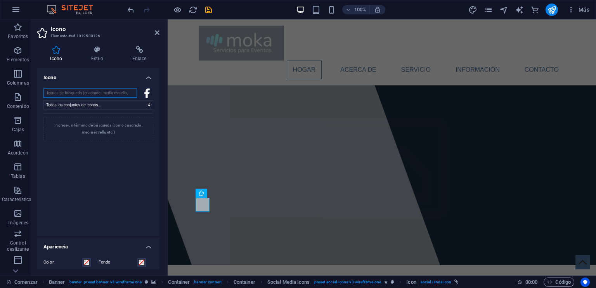
type input "e"
